Goal: Task Accomplishment & Management: Manage account settings

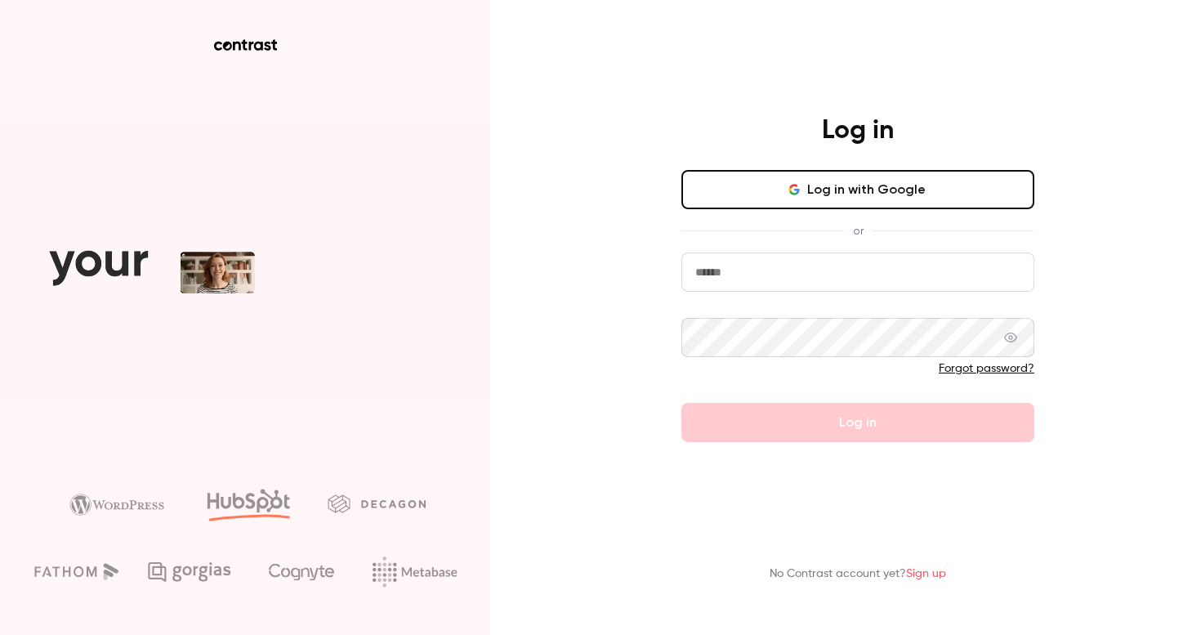
click at [836, 189] on button "Log in with Google" at bounding box center [858, 189] width 353 height 39
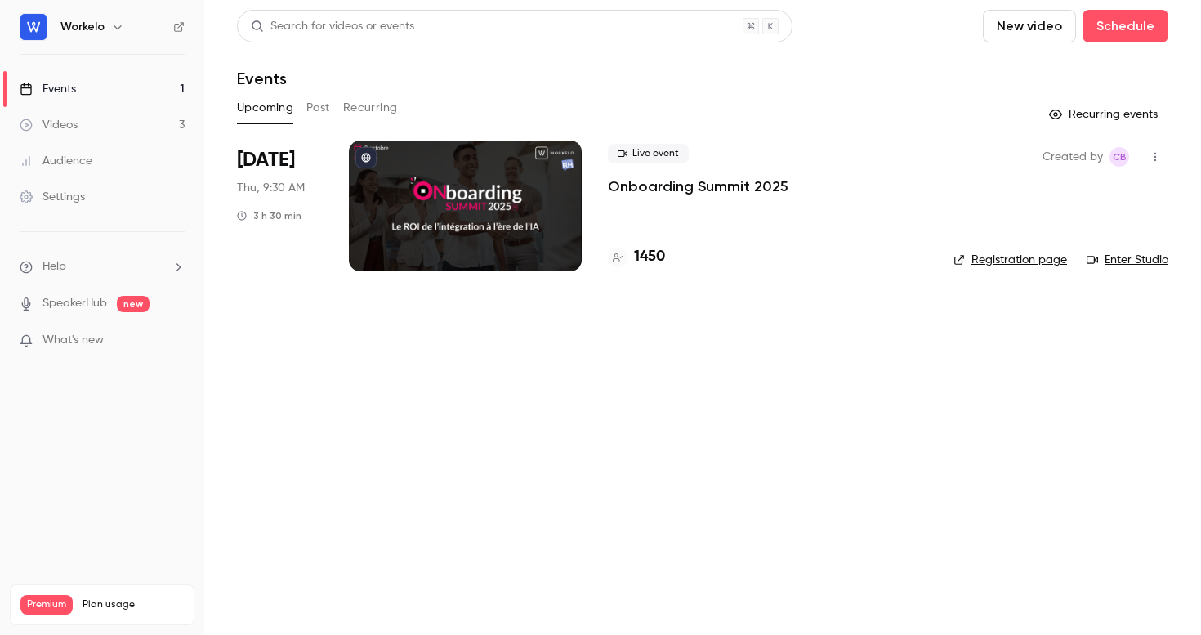
click at [66, 167] on div "Audience" at bounding box center [56, 161] width 73 height 16
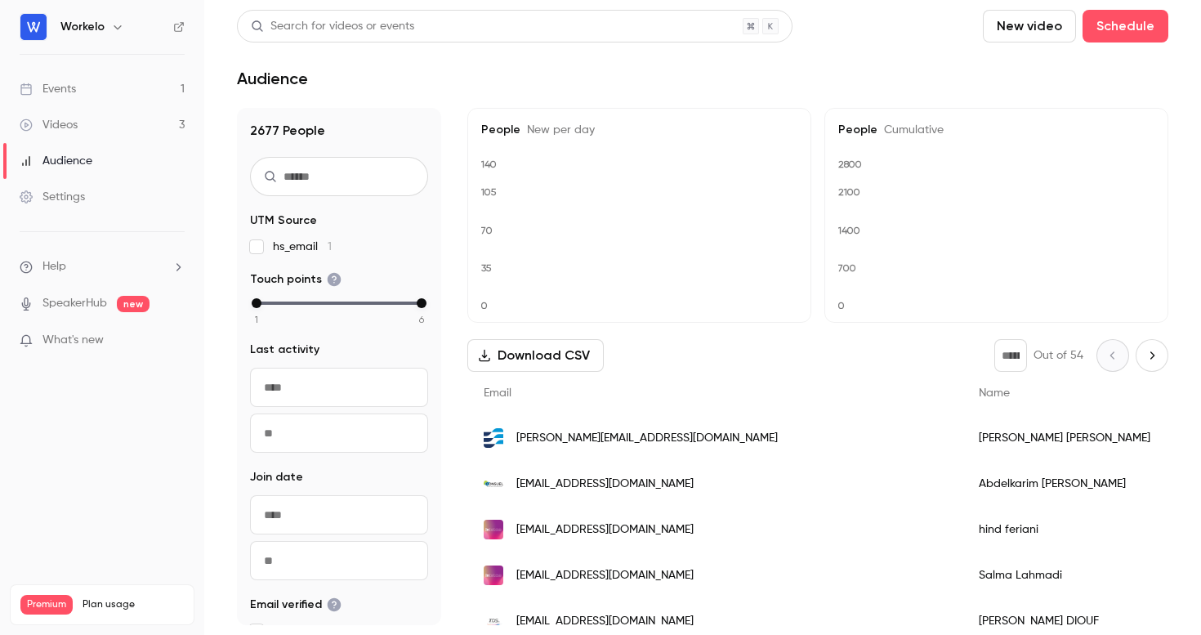
click at [69, 188] on link "Settings" at bounding box center [102, 197] width 204 height 36
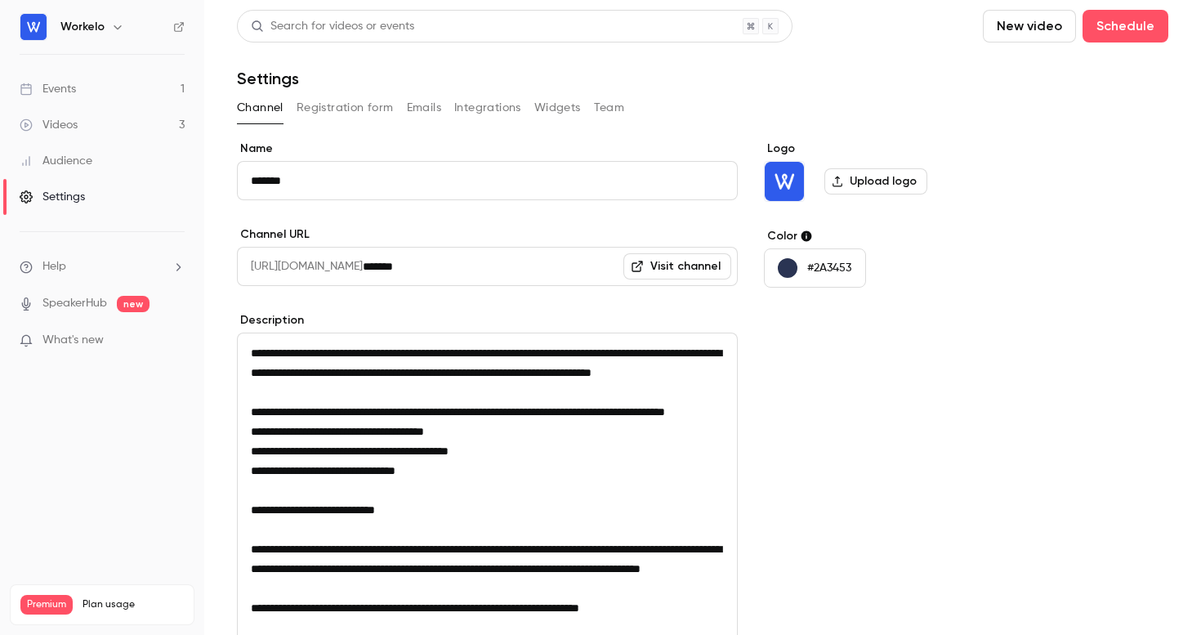
click at [353, 112] on button "Registration form" at bounding box center [345, 108] width 97 height 26
